Goal: Find specific page/section: Find specific page/section

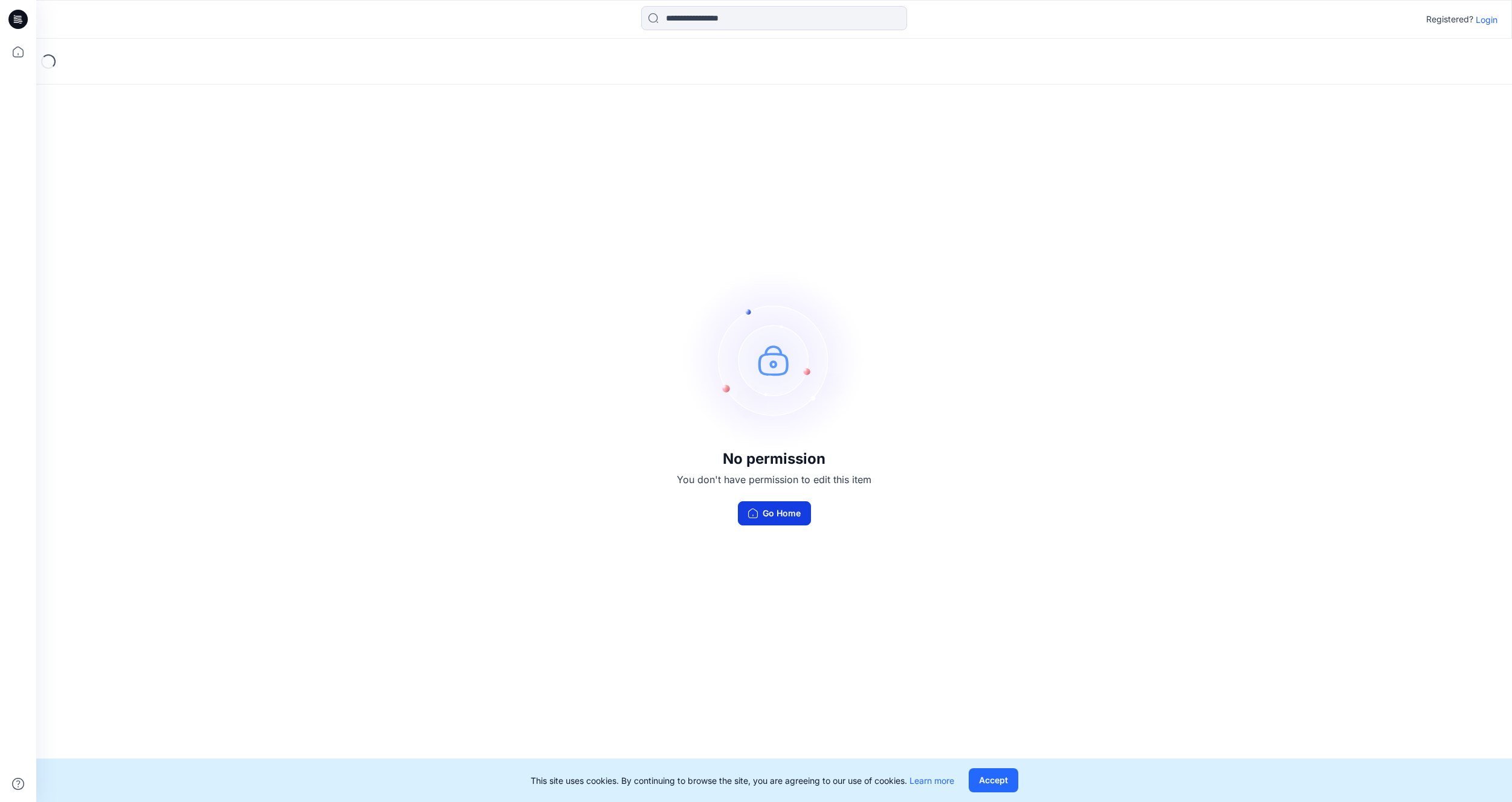
click at [777, 513] on button "Go Home" at bounding box center [774, 514] width 73 height 24
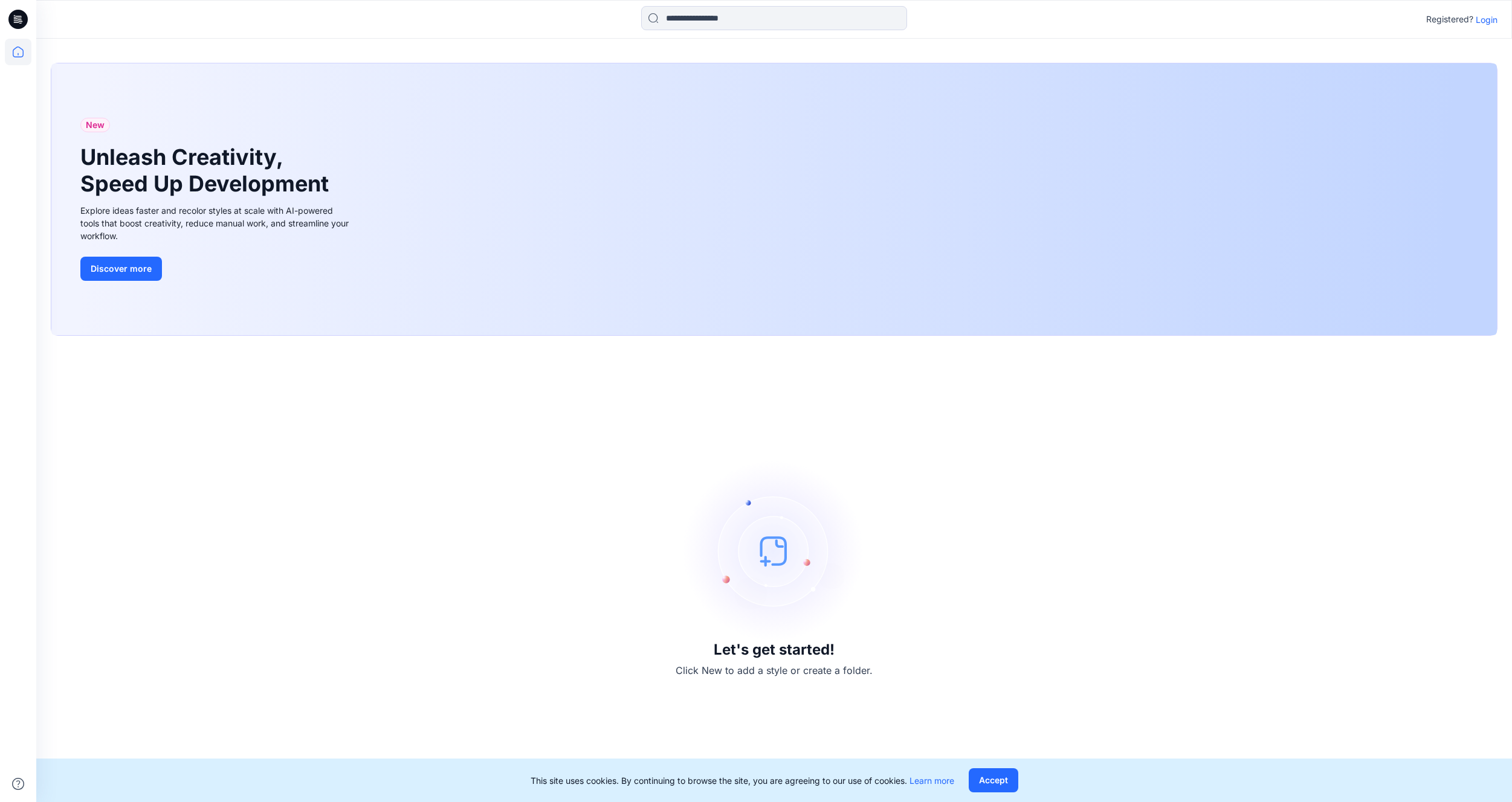
click at [1486, 19] on p "Login" at bounding box center [1486, 20] width 22 height 13
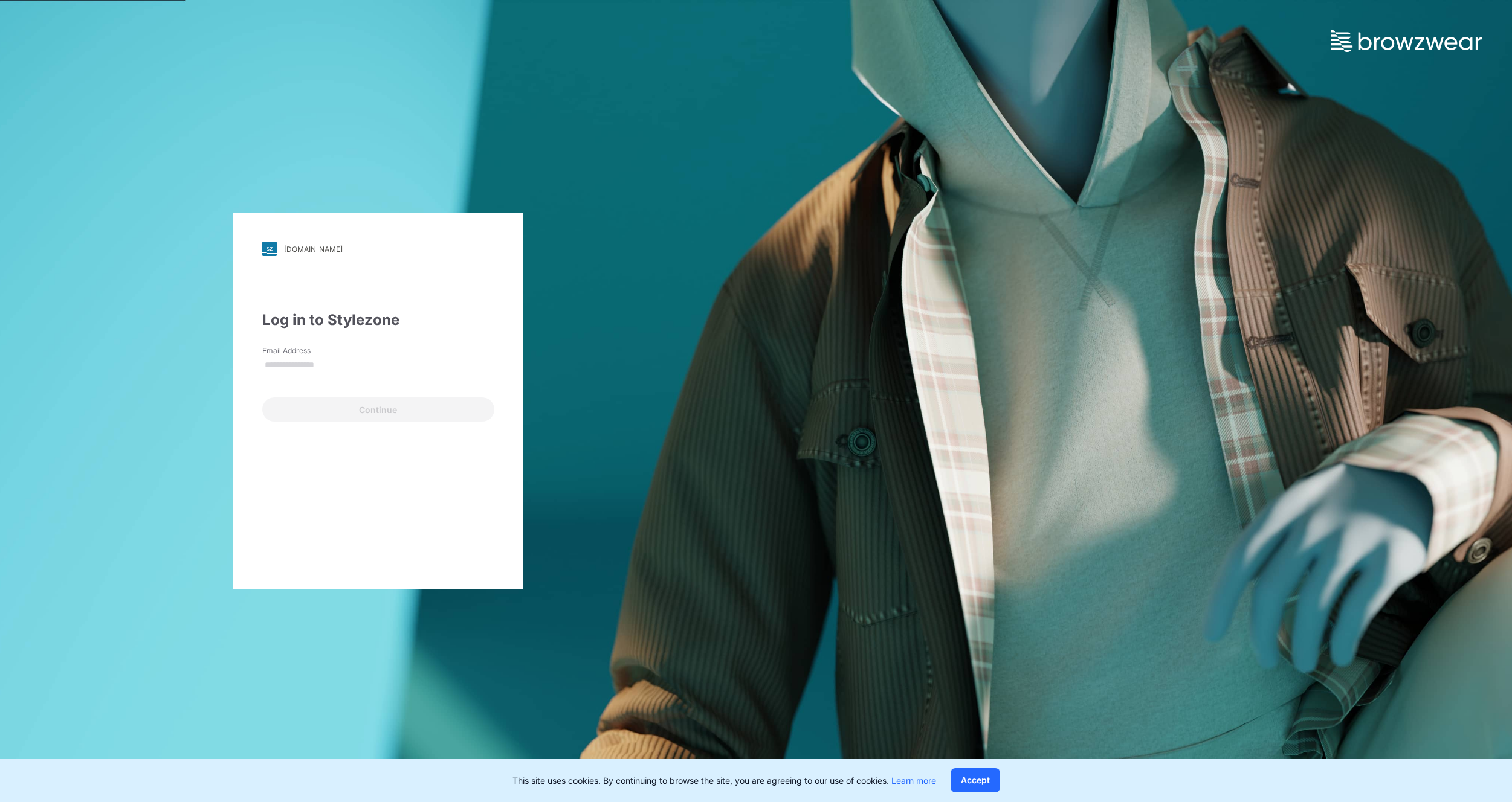
click at [271, 365] on input "Email Address" at bounding box center [379, 366] width 232 height 19
type input "**********"
click at [373, 410] on button "Continue" at bounding box center [379, 410] width 232 height 24
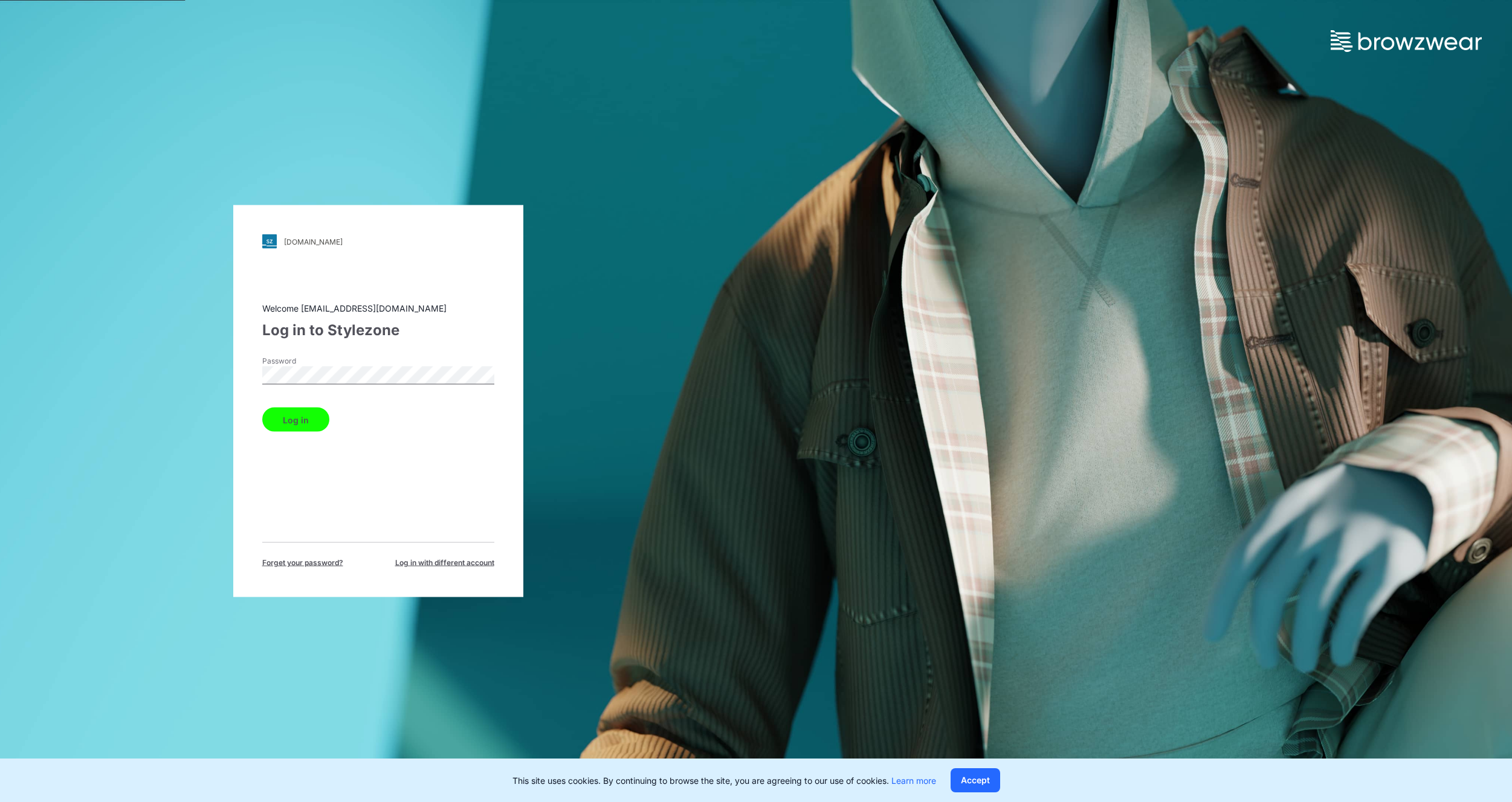
click at [306, 416] on button "Log in" at bounding box center [296, 420] width 67 height 24
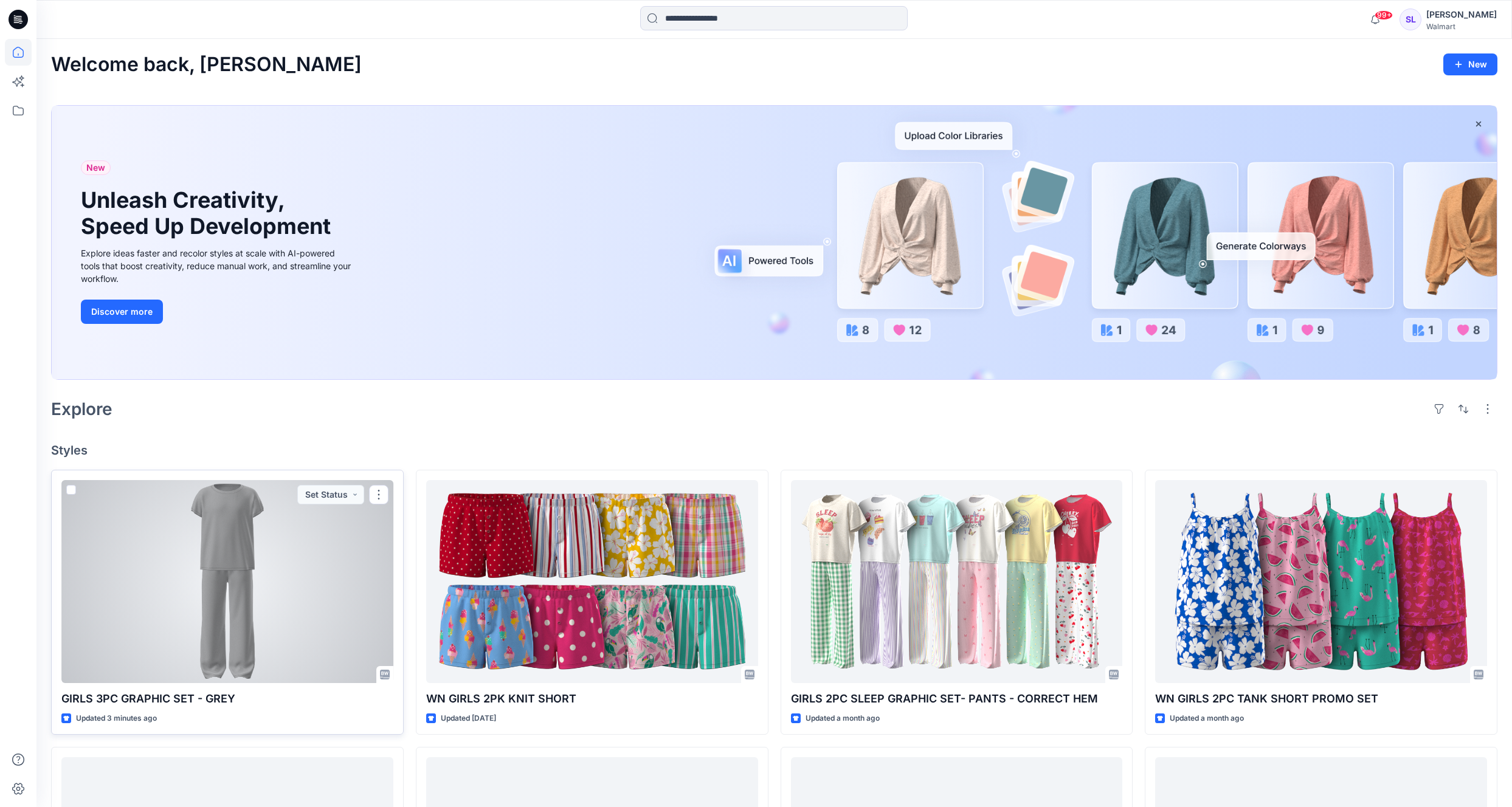
click at [335, 614] on div at bounding box center [228, 582] width 332 height 203
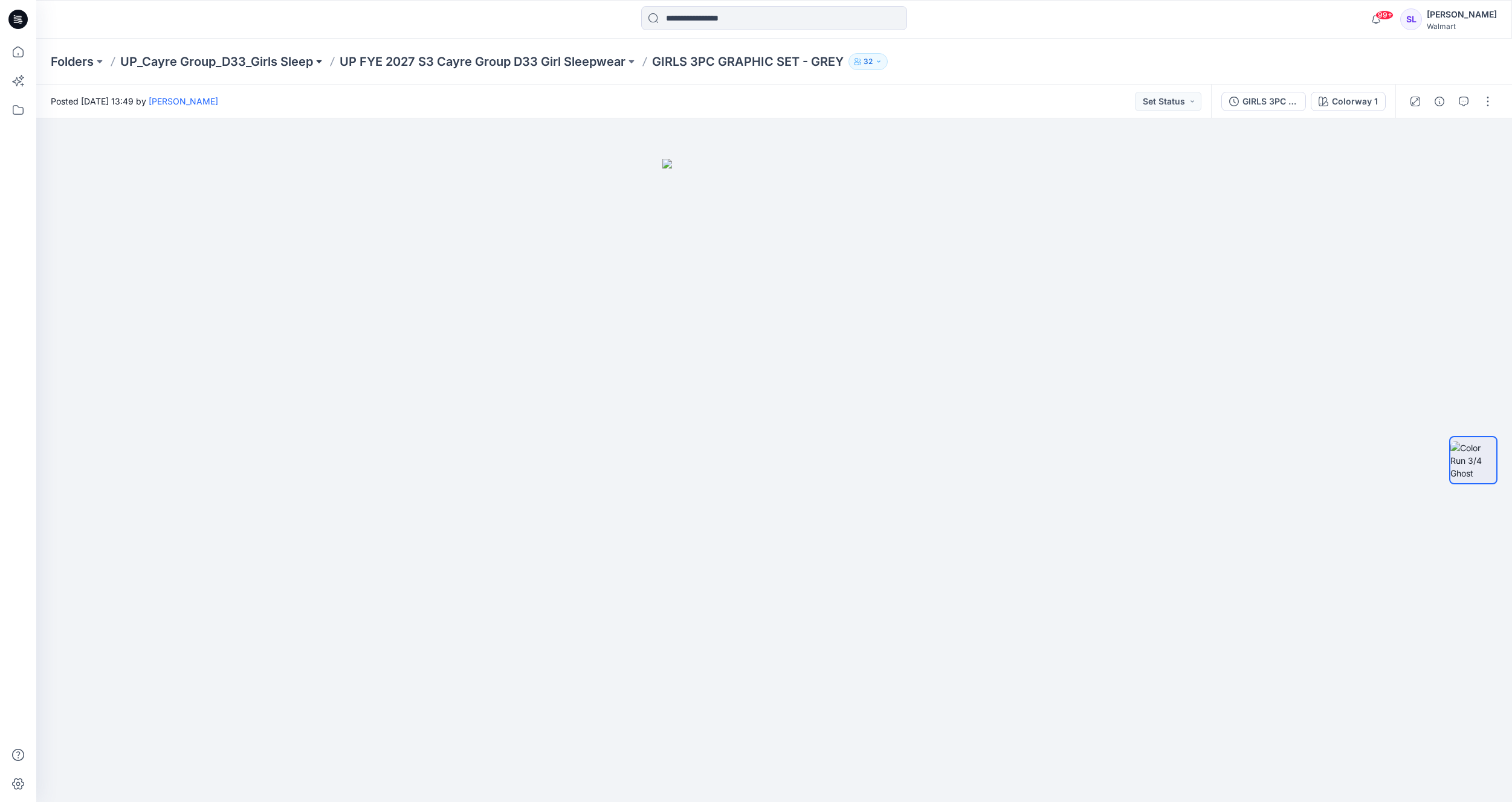
click at [321, 60] on button at bounding box center [319, 61] width 12 height 17
click at [632, 60] on button at bounding box center [631, 61] width 12 height 17
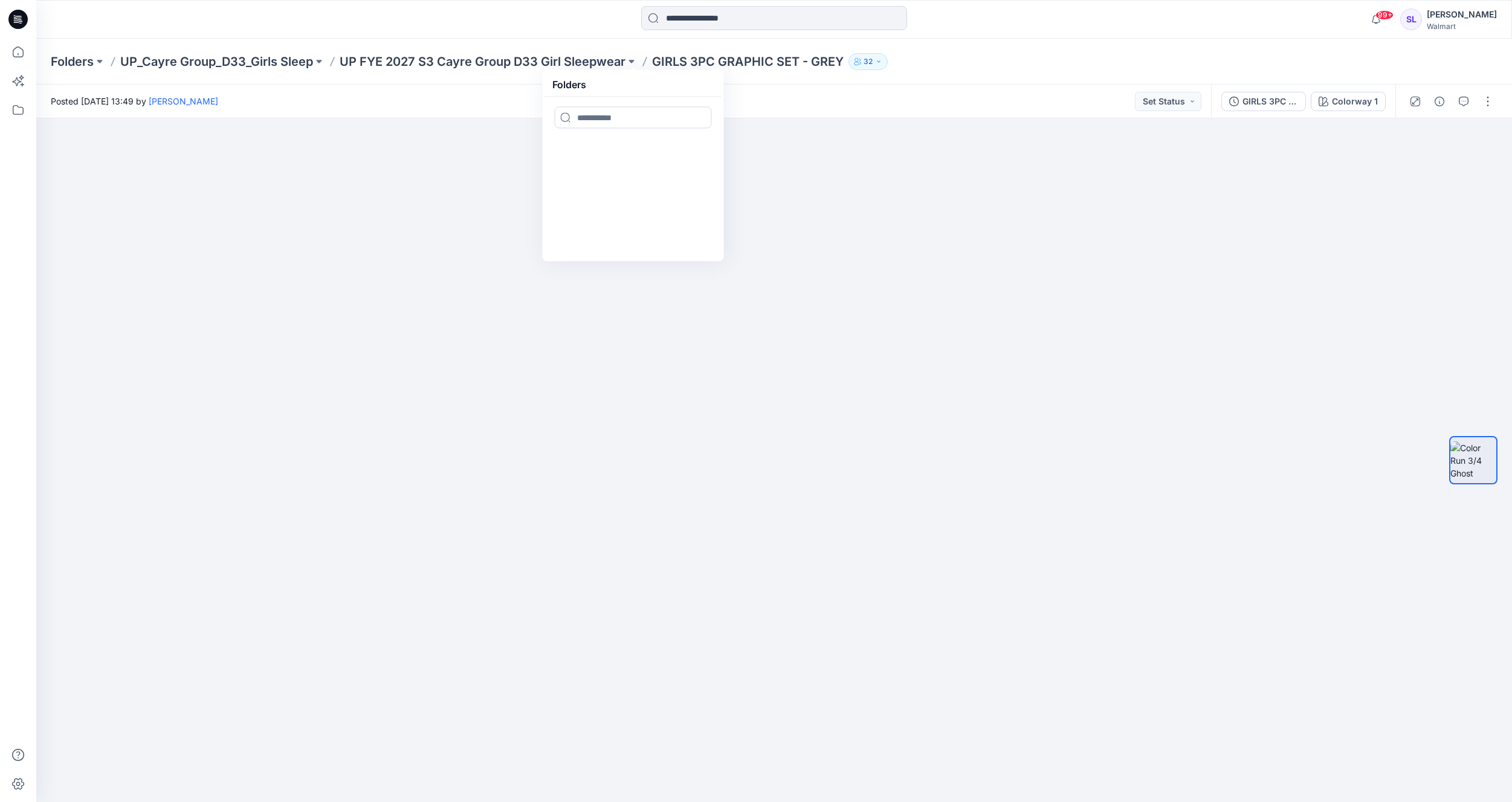
click at [1049, 52] on div "Folders UP_Cayre Group_D33_Girls Sleep UP FYE 2027 S3 Cayre Group D33 Girl Slee…" at bounding box center [774, 61] width 1476 height 46
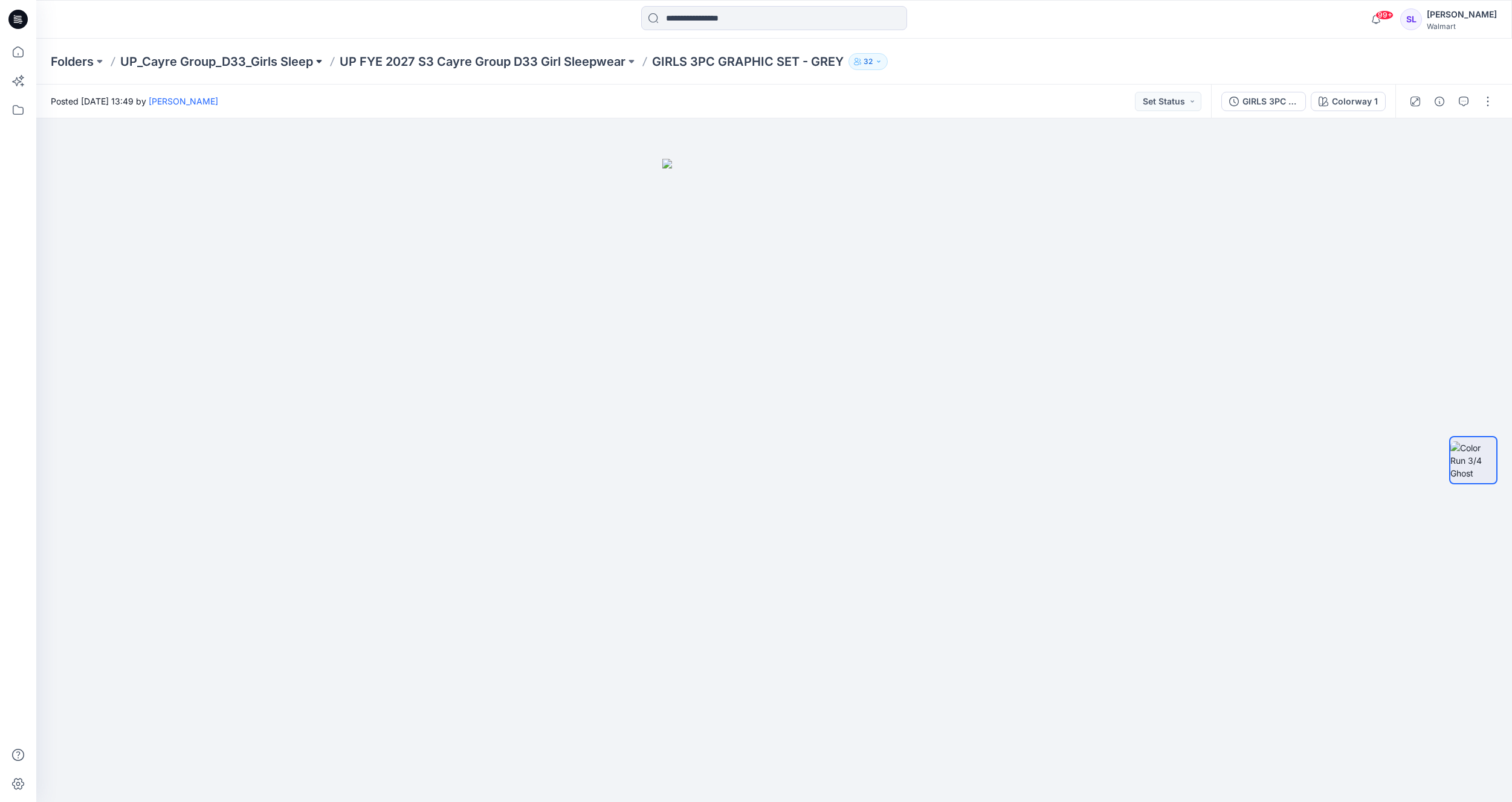
click at [320, 59] on button at bounding box center [319, 61] width 12 height 17
click at [433, 382] on div at bounding box center [774, 460] width 1476 height 684
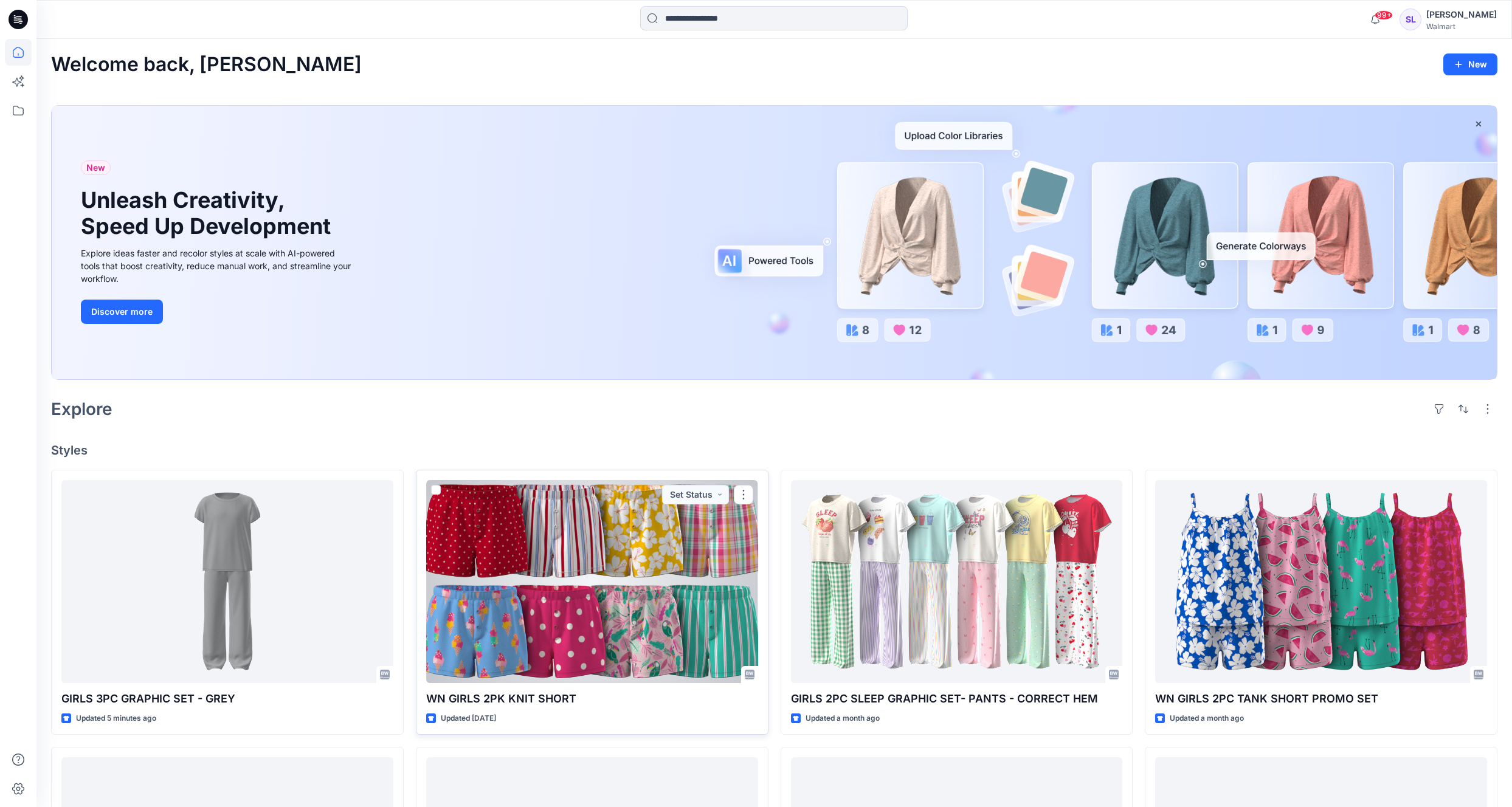
click at [602, 561] on div at bounding box center [593, 582] width 332 height 203
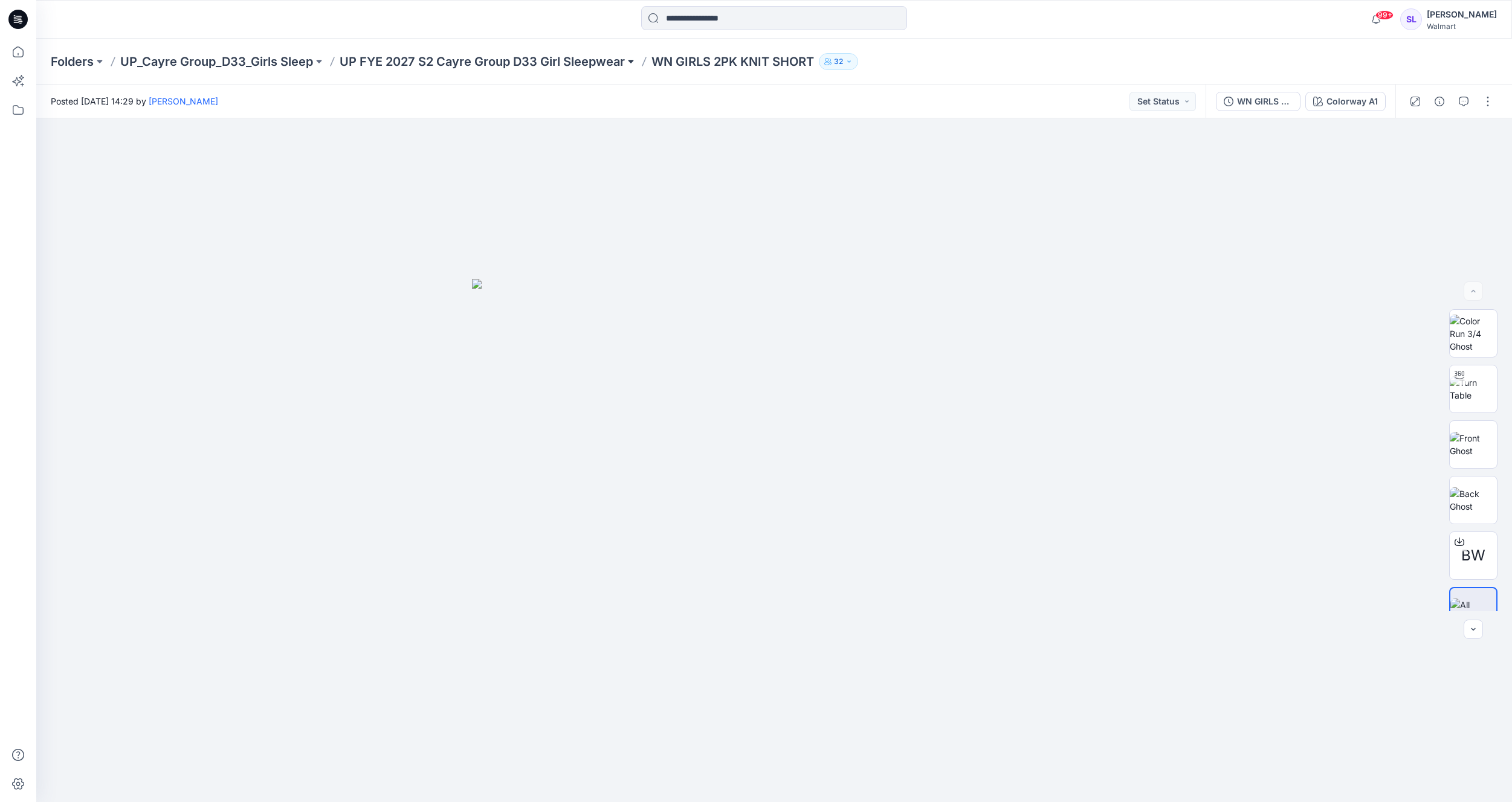
click at [632, 61] on button at bounding box center [631, 61] width 12 height 17
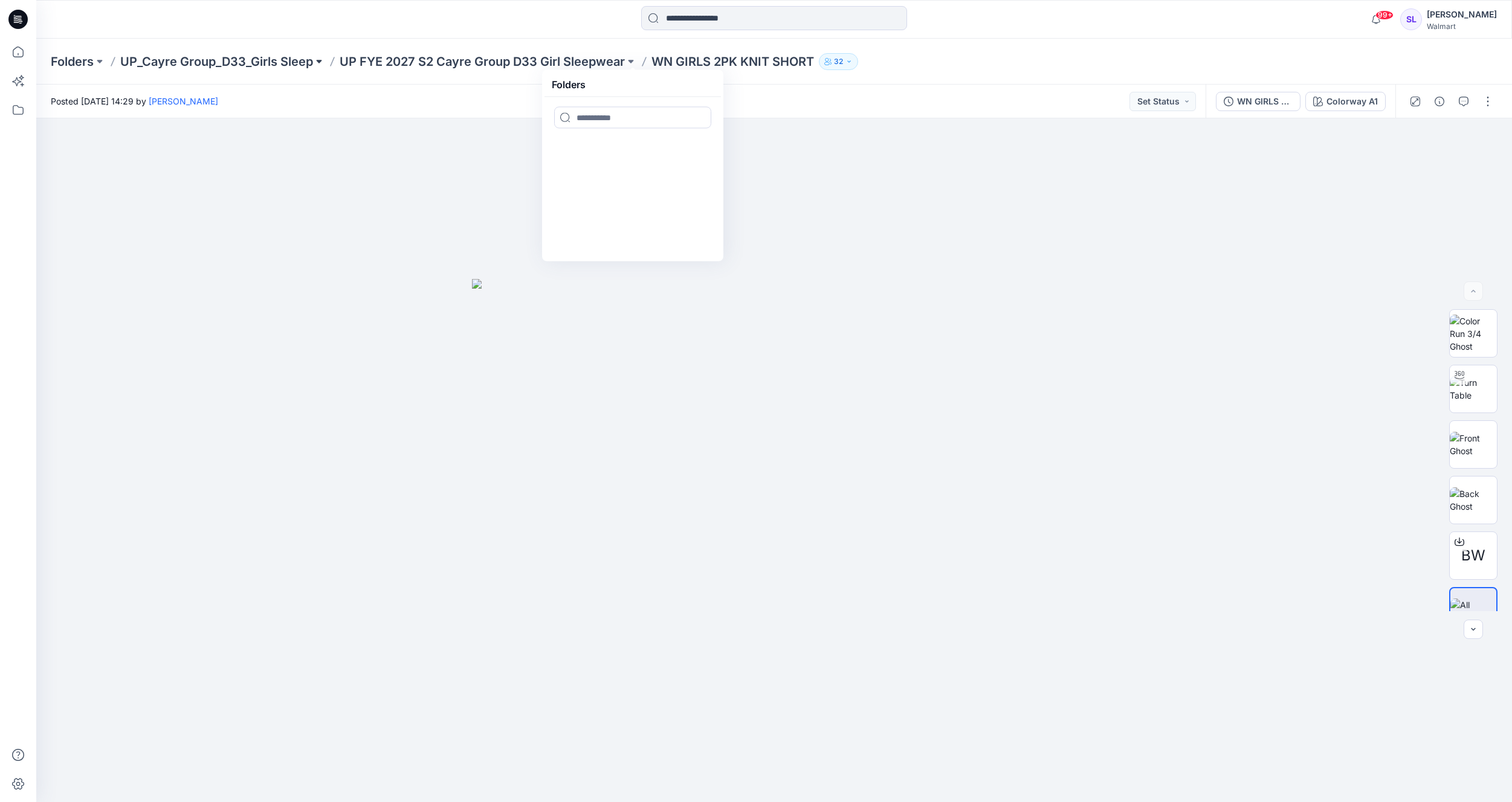
click at [321, 60] on button at bounding box center [319, 61] width 12 height 17
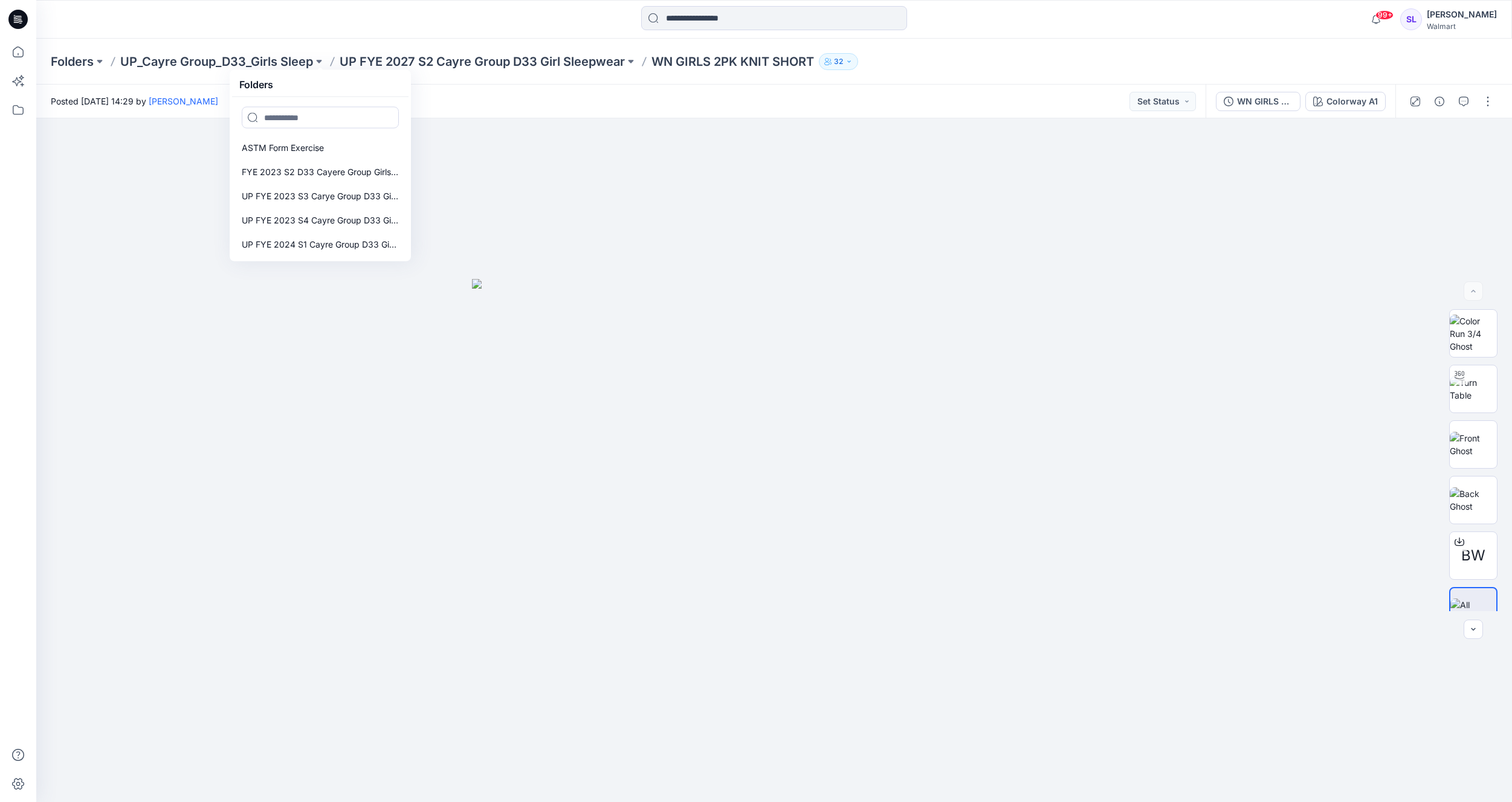
drag, startPoint x: 406, startPoint y: 143, endPoint x: 404, endPoint y: 154, distance: 11.2
click at [405, 154] on div "ASTM Form Exercise FYE 2023 S2 D33 Cayere Group Girls Sleep UP FYE 2023 S3 Cary…" at bounding box center [320, 178] width 176 height 162
click at [435, 267] on div at bounding box center [774, 460] width 1476 height 684
click at [100, 58] on button at bounding box center [99, 61] width 12 height 17
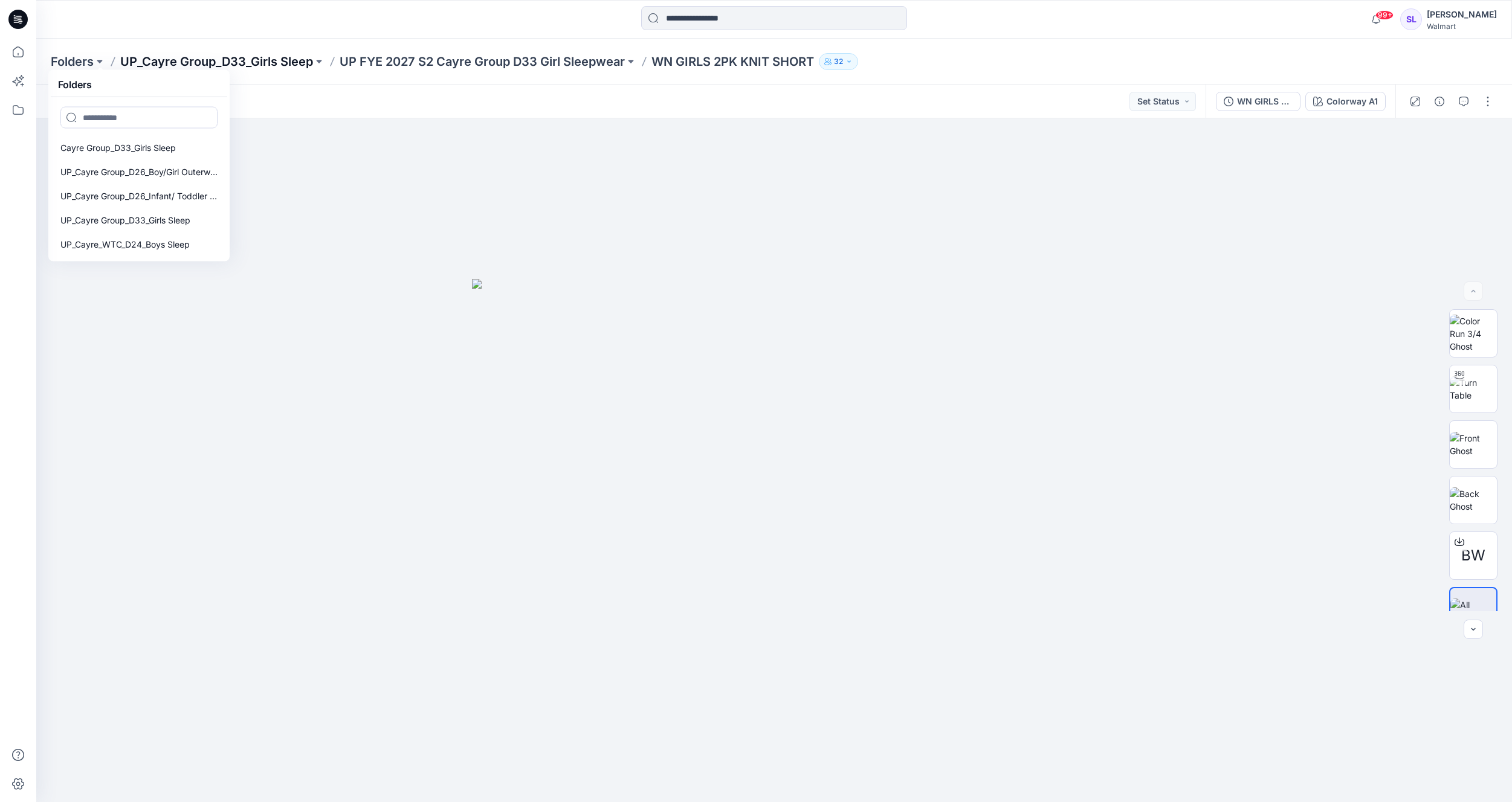
click at [263, 64] on p "UP_Cayre Group_D33_Girls Sleep" at bounding box center [216, 61] width 193 height 17
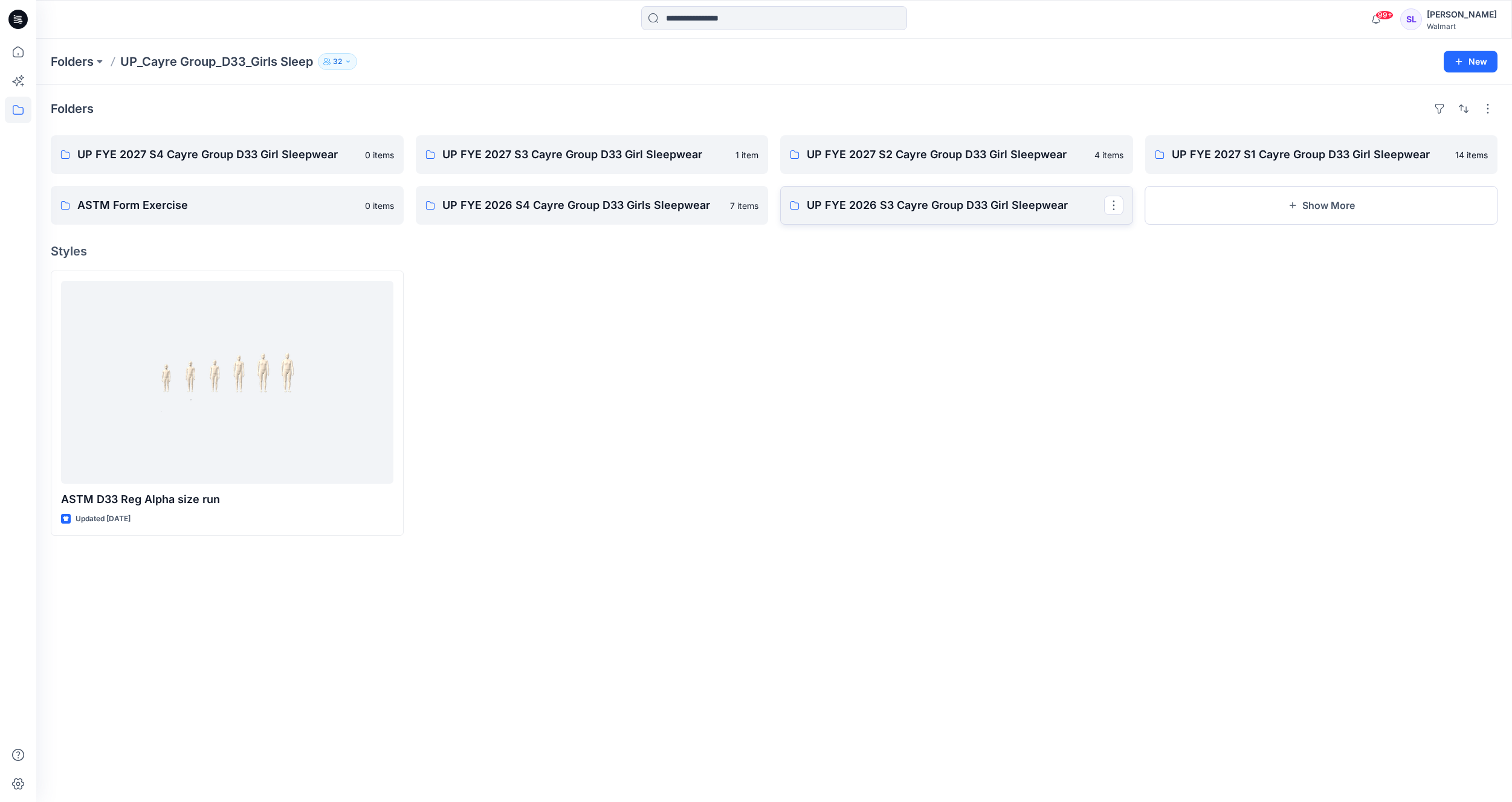
click at [963, 206] on p "UP FYE 2026 S3 Cayre Group D33 Girl Sleepwear" at bounding box center [955, 205] width 297 height 17
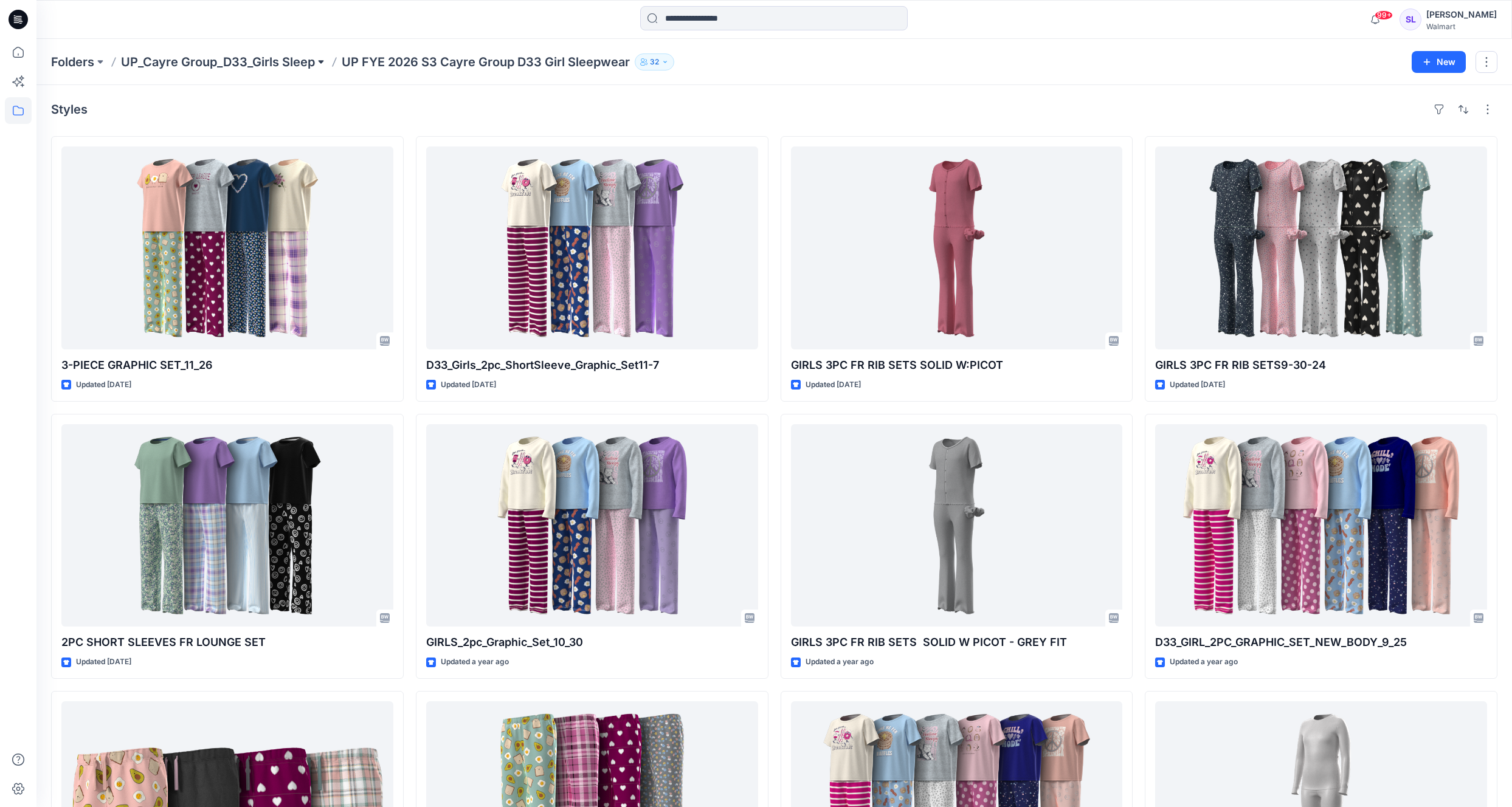
click at [323, 62] on button at bounding box center [321, 62] width 12 height 17
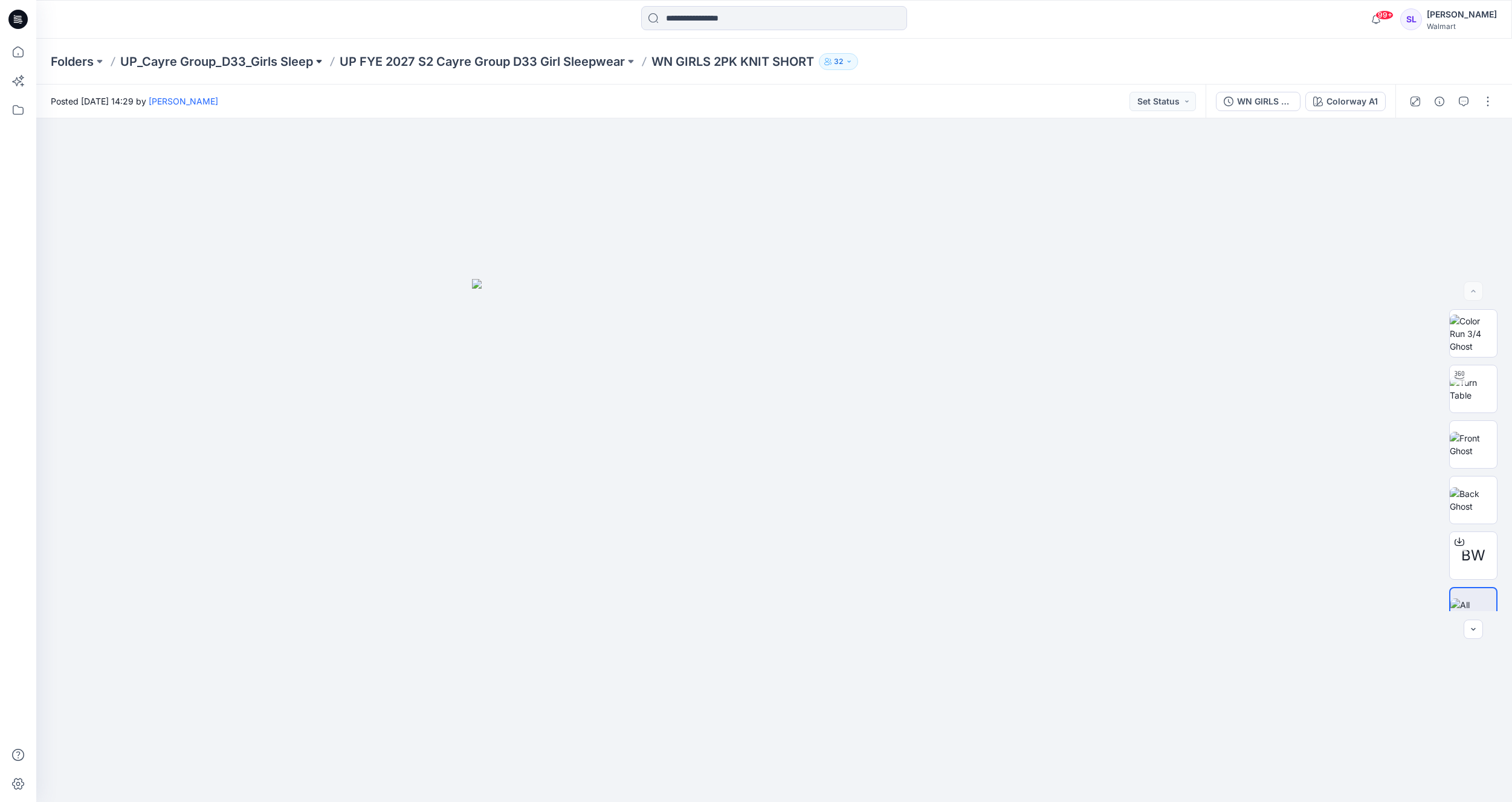
click at [321, 61] on button at bounding box center [319, 61] width 12 height 17
click at [407, 156] on div "ASTM Form Exercise FYE 2023 S2 D33 Cayere Group Girls Sleep UP FYE 2023 S3 Cary…" at bounding box center [320, 178] width 176 height 162
click at [367, 228] on p "UP FYE 2026 S3 Cayre Group D33 Girl Sleepwear" at bounding box center [320, 230] width 157 height 14
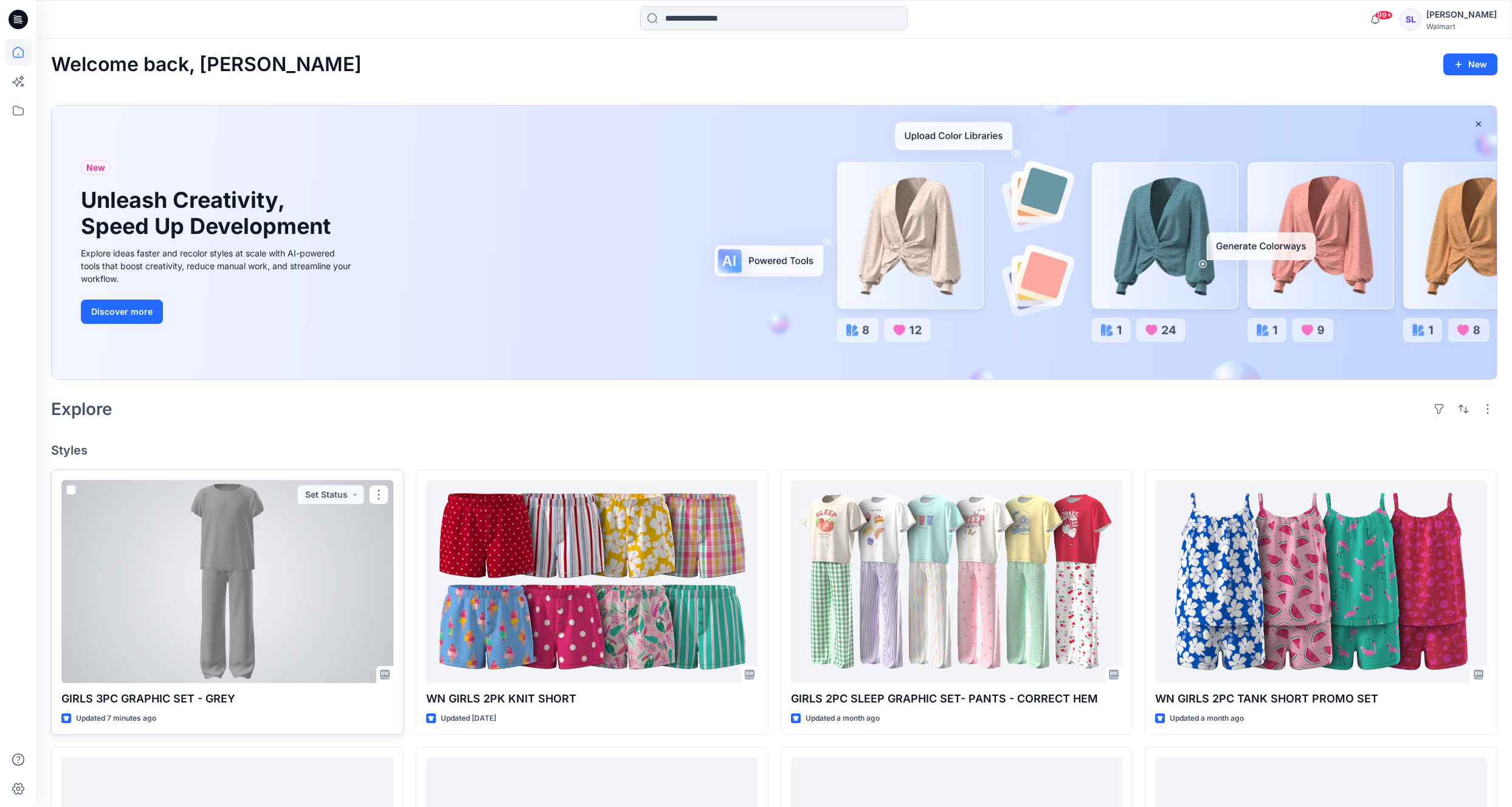
click at [318, 604] on div at bounding box center [228, 582] width 332 height 203
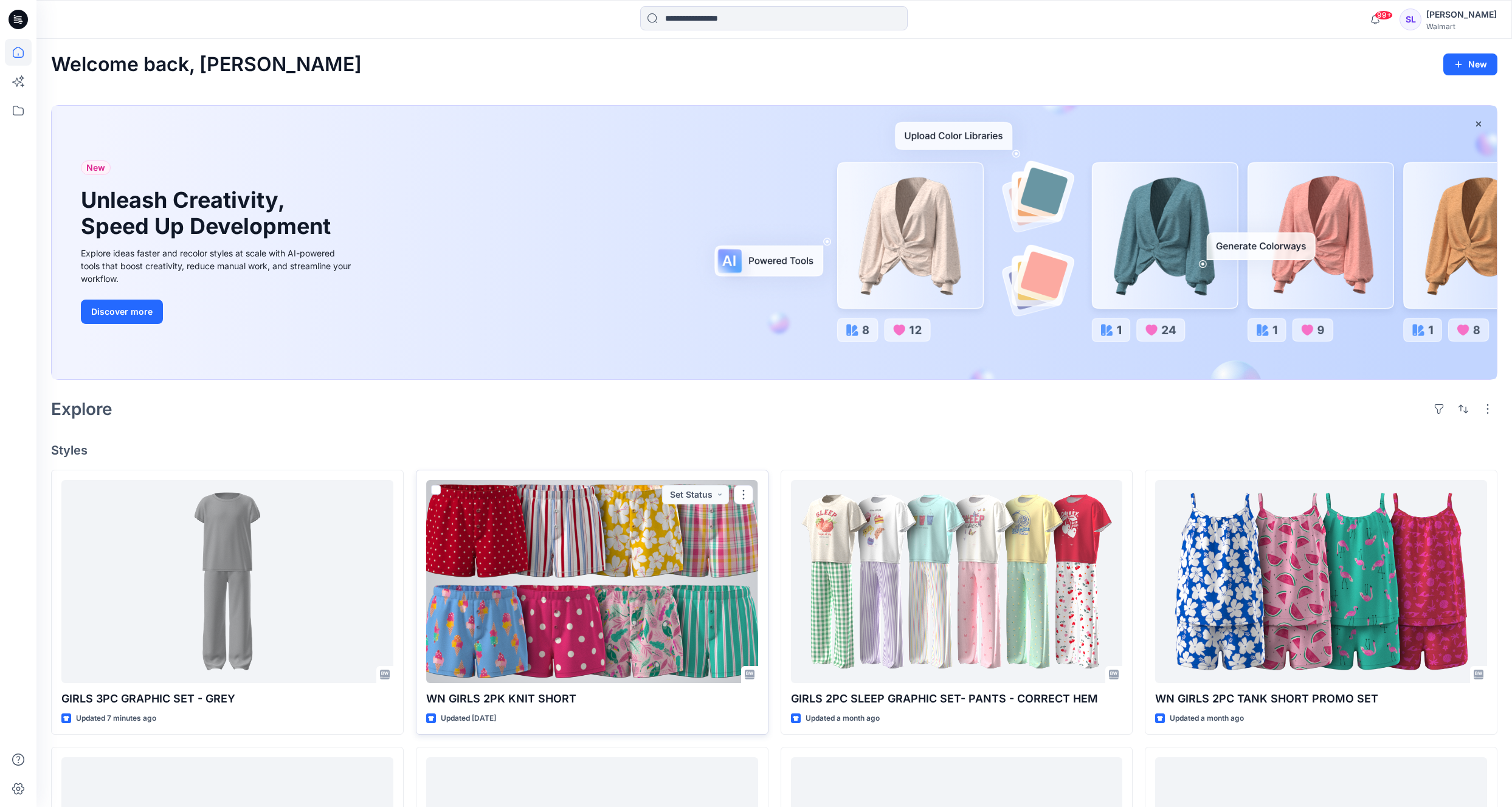
click at [600, 575] on div at bounding box center [593, 582] width 332 height 203
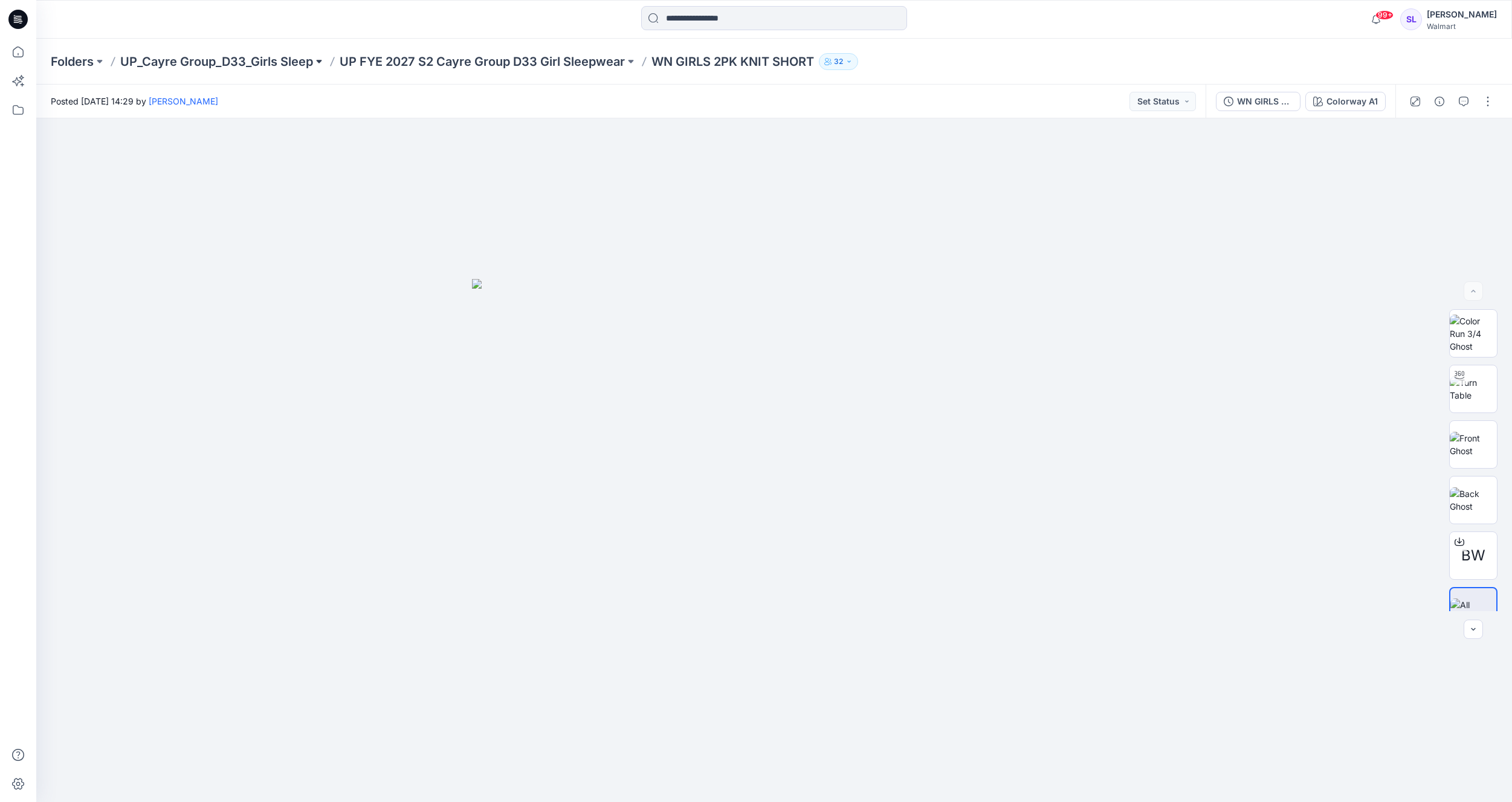
click at [320, 59] on button at bounding box center [319, 61] width 12 height 17
click at [282, 218] on p "UP FYE 2027 S3 Cayre Group D33 Girl Sleepwear" at bounding box center [320, 221] width 157 height 14
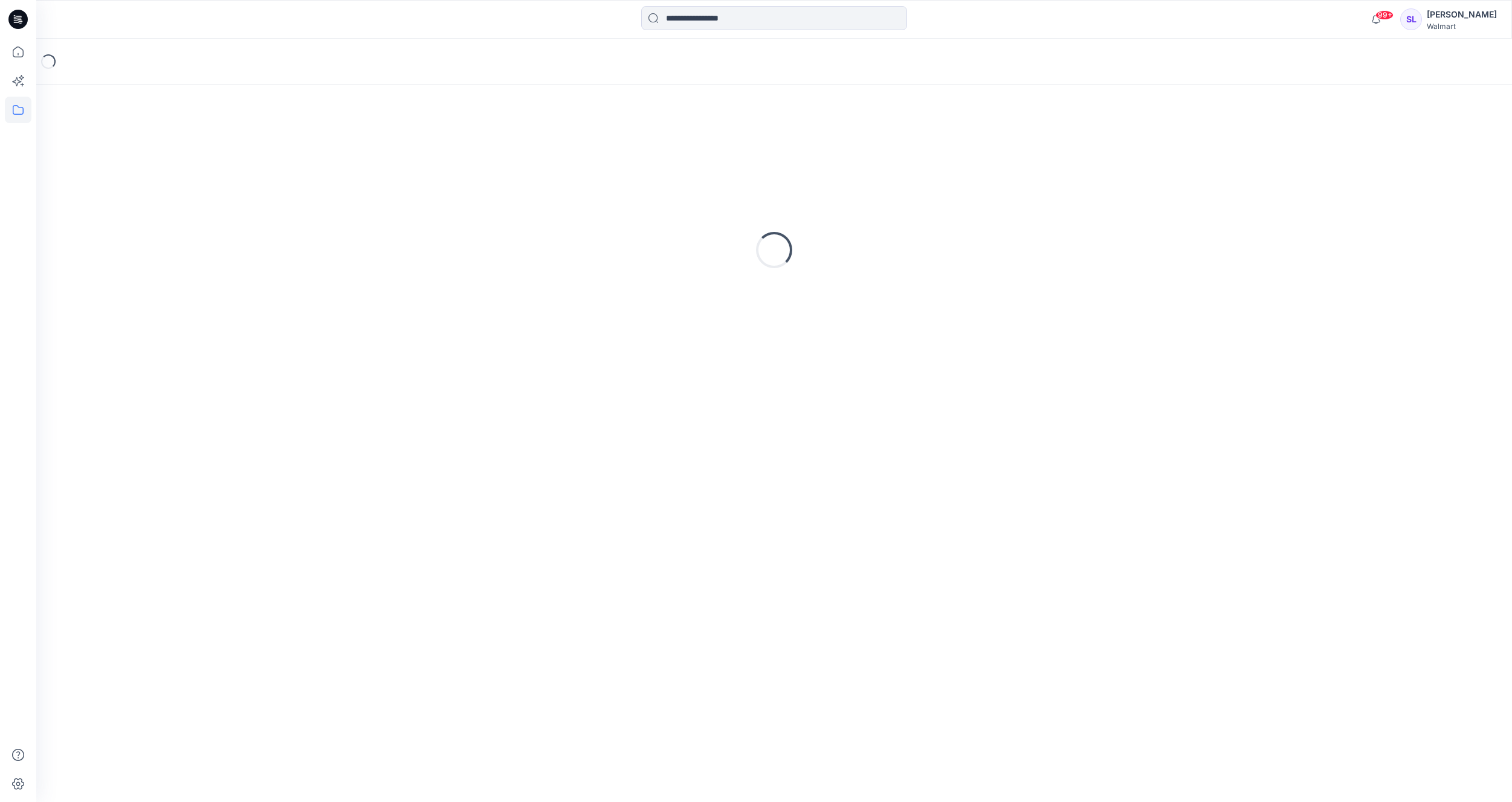
click at [281, 218] on div "Loading..." at bounding box center [774, 250] width 1447 height 302
